Goal: Task Accomplishment & Management: Use online tool/utility

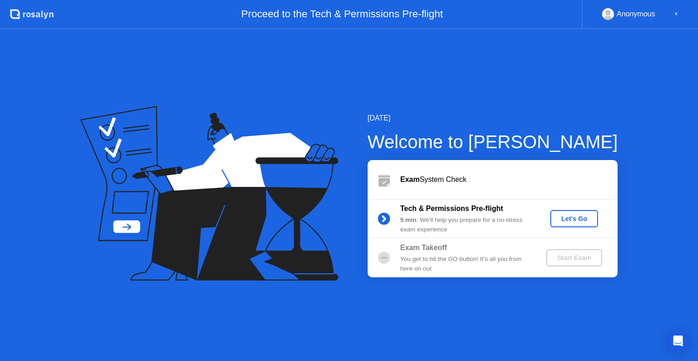
click at [572, 216] on div "Let's Go" at bounding box center [574, 218] width 40 height 7
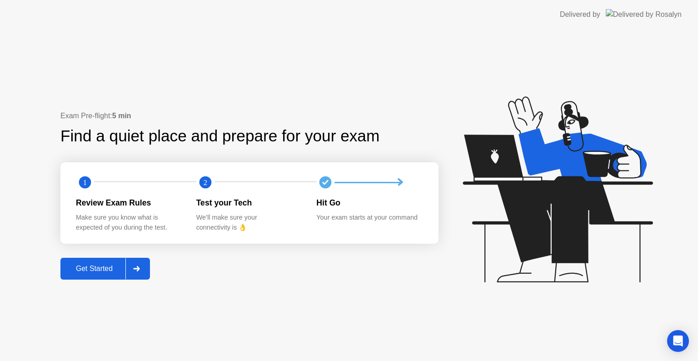
click at [98, 269] on div "Get Started" at bounding box center [94, 269] width 62 height 8
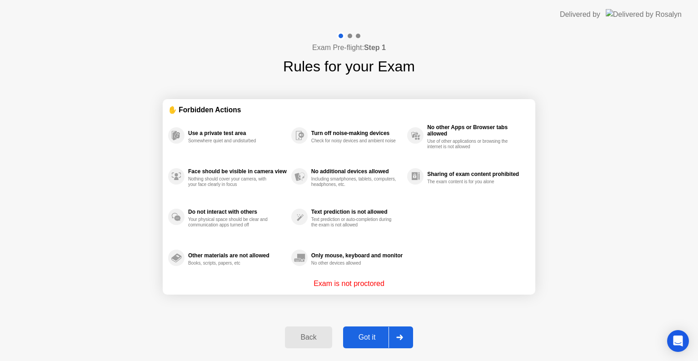
click at [362, 330] on button "Got it" at bounding box center [378, 337] width 70 height 22
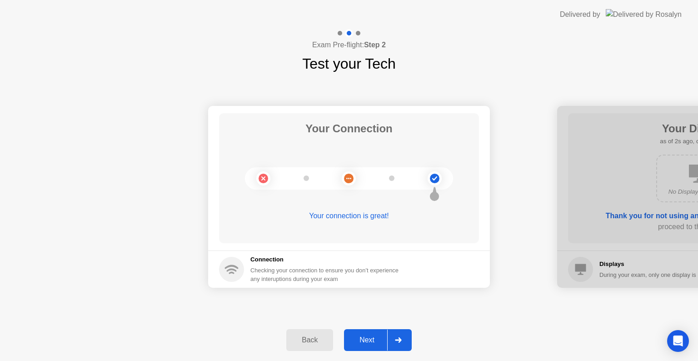
click at [369, 336] on div "Next" at bounding box center [367, 340] width 40 height 8
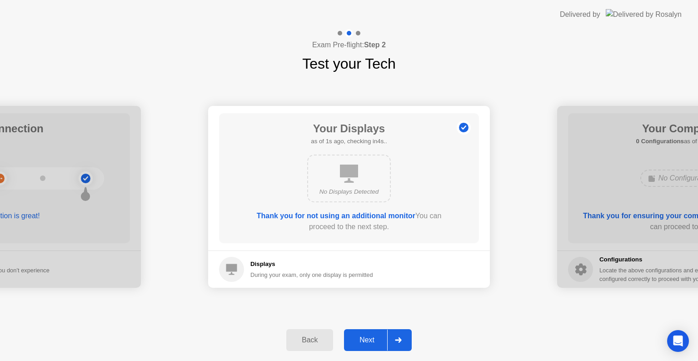
click at [369, 336] on div "Next" at bounding box center [367, 340] width 40 height 8
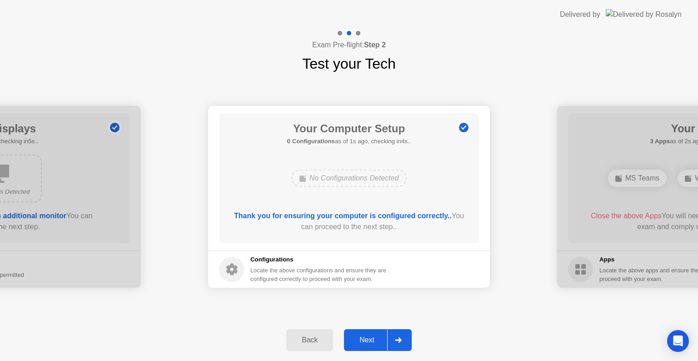
click at [369, 336] on div "Next" at bounding box center [367, 340] width 40 height 8
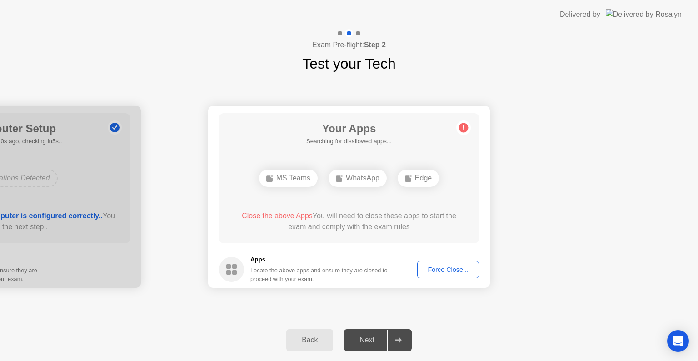
click at [453, 268] on div "Force Close..." at bounding box center [447, 269] width 55 height 7
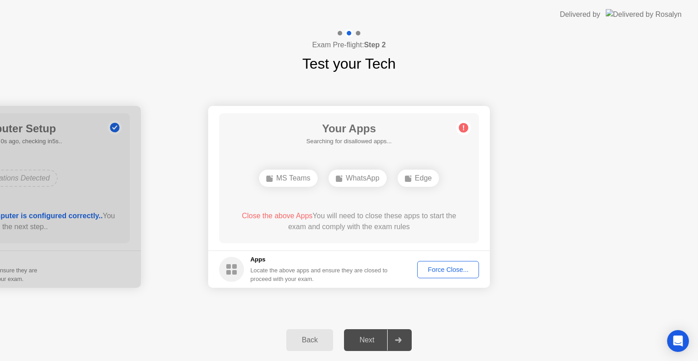
click at [456, 271] on div "Force Close..." at bounding box center [447, 269] width 55 height 7
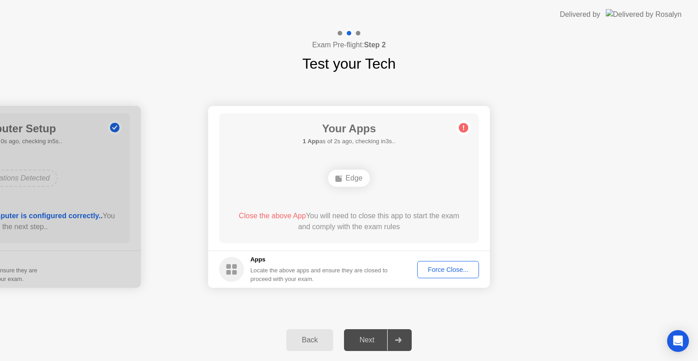
drag, startPoint x: 418, startPoint y: 254, endPoint x: 429, endPoint y: 272, distance: 20.8
click at [418, 255] on footer "Apps Locate the above apps and ensure they are closed to proceed with your exam…" at bounding box center [349, 268] width 282 height 37
click at [449, 270] on div "Force Close..." at bounding box center [447, 269] width 55 height 7
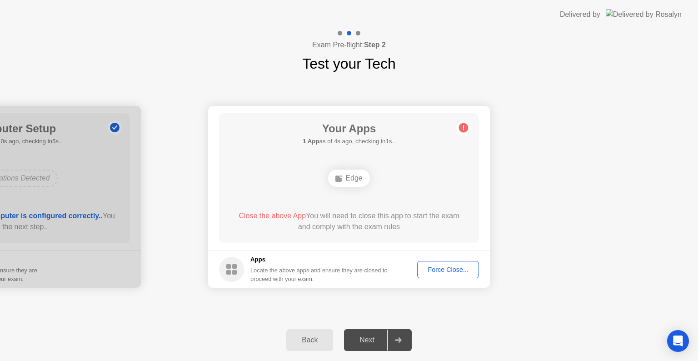
click at [448, 262] on button "Force Close..." at bounding box center [448, 269] width 62 height 17
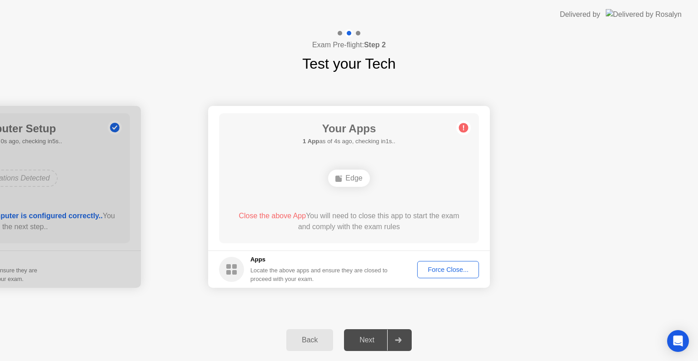
click at [444, 267] on div "Force Close..." at bounding box center [447, 269] width 55 height 7
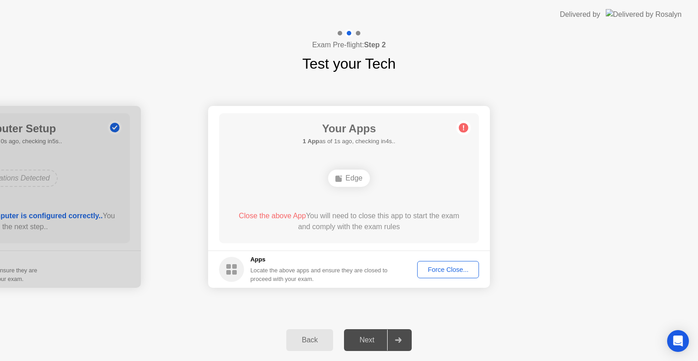
click at [350, 179] on div "Edge" at bounding box center [348, 178] width 41 height 17
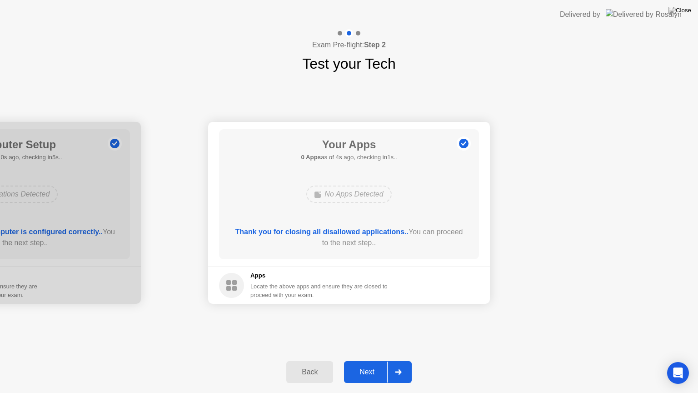
click at [374, 360] on button "Next" at bounding box center [378, 372] width 68 height 22
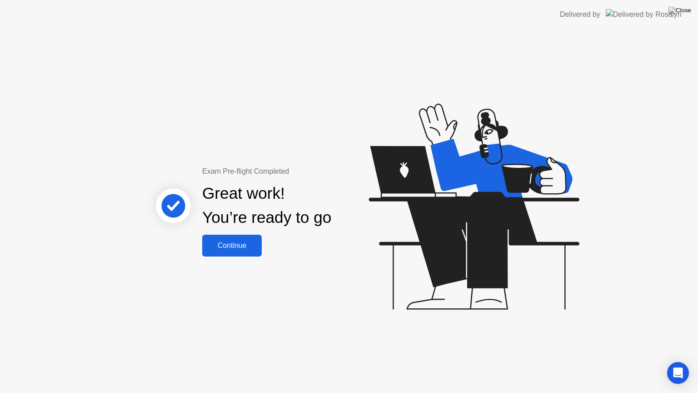
click at [253, 245] on div "Continue" at bounding box center [232, 245] width 54 height 8
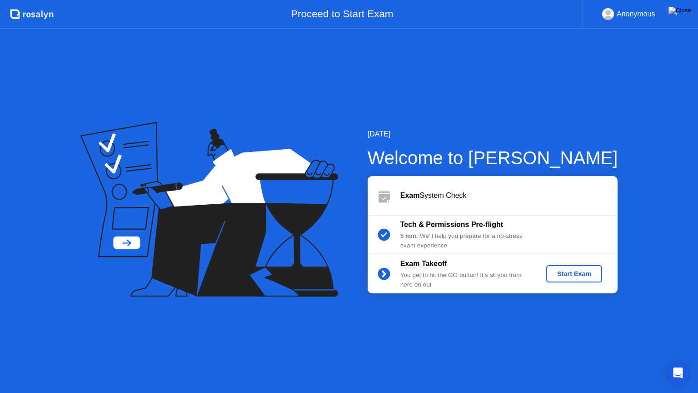
click at [572, 271] on div "Start Exam" at bounding box center [574, 273] width 49 height 7
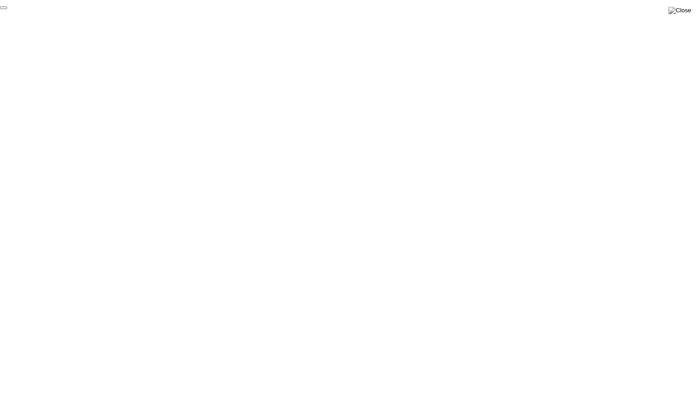
click at [7, 9] on button "End Proctoring Session" at bounding box center [3, 7] width 7 height 3
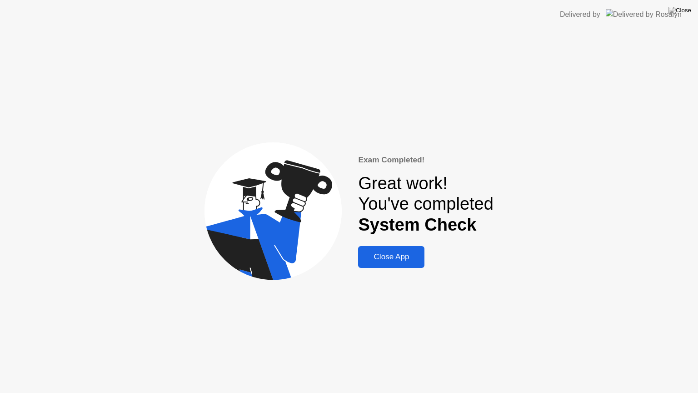
click at [382, 258] on div "Close App" at bounding box center [391, 256] width 61 height 9
